Goal: Task Accomplishment & Management: Use online tool/utility

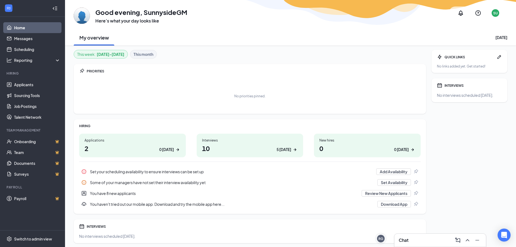
click at [126, 143] on div "Applications 2 0 [DATE]" at bounding box center [132, 146] width 107 height 24
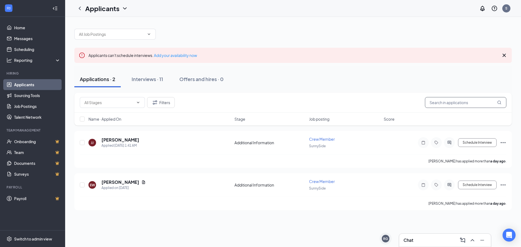
click at [453, 101] on input "text" at bounding box center [465, 102] width 81 height 11
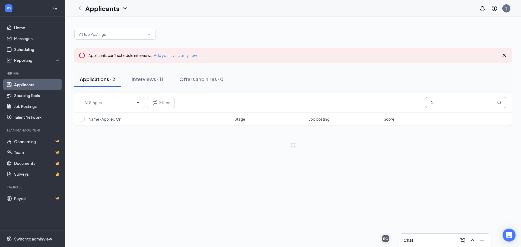
type input "D"
